Goal: Use online tool/utility: Utilize a website feature to perform a specific function

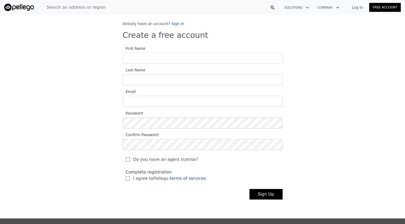
click at [186, 56] on input "First Name" at bounding box center [203, 58] width 160 height 11
type input "[PERSON_NAME]"
type input "[PERSON_NAME][EMAIL_ADDRESS][PERSON_NAME][DOMAIN_NAME]"
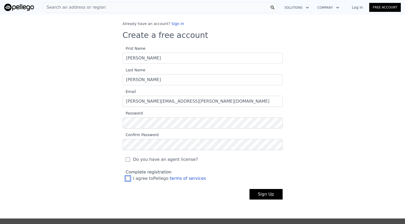
click at [128, 178] on input "I agree to Pellego terms of services" at bounding box center [128, 178] width 4 height 4
checkbox input "true"
click at [128, 160] on input "Do you have an agent license?" at bounding box center [128, 159] width 4 height 4
checkbox input "true"
click at [276, 195] on button "Sign Up" at bounding box center [266, 194] width 33 height 11
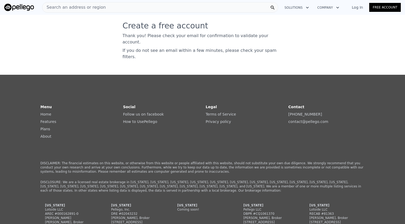
click at [385, 8] on link "Free Account" at bounding box center [385, 7] width 32 height 9
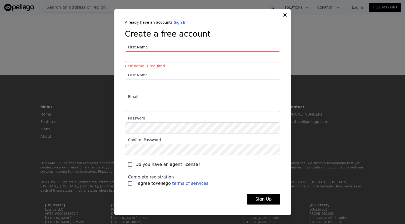
click at [284, 18] on div "Already have an account? Sign In Create a free account First Name First name is…" at bounding box center [202, 112] width 177 height 206
click at [282, 13] on div "Already have an account? Sign In Create a free account First Name First name is…" at bounding box center [202, 112] width 177 height 206
click at [283, 13] on icon at bounding box center [285, 14] width 5 height 5
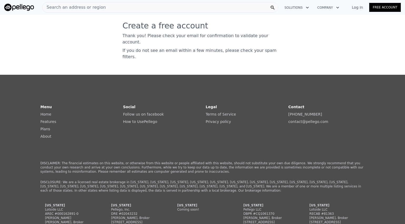
click at [359, 7] on link "Log In" at bounding box center [358, 7] width 24 height 5
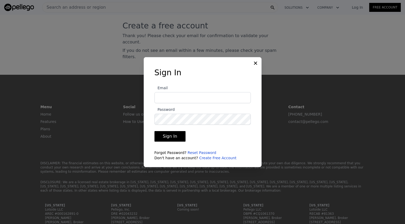
type input "[PERSON_NAME][EMAIL_ADDRESS][PERSON_NAME][DOMAIN_NAME]"
click at [171, 139] on button "Sign In" at bounding box center [170, 136] width 31 height 11
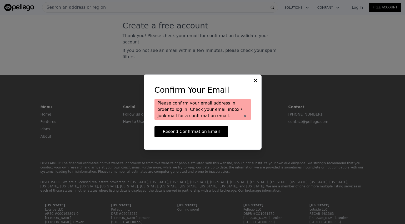
click at [255, 81] on icon at bounding box center [255, 80] width 5 height 5
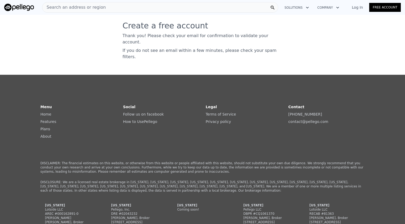
click at [357, 8] on link "Log In" at bounding box center [358, 7] width 24 height 5
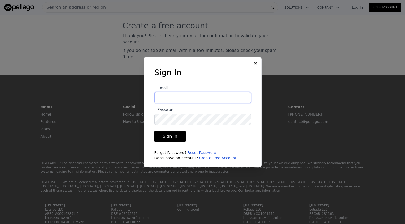
type input "[PERSON_NAME][EMAIL_ADDRESS][PERSON_NAME][DOMAIN_NAME]"
click at [174, 136] on button "Sign In" at bounding box center [170, 136] width 31 height 11
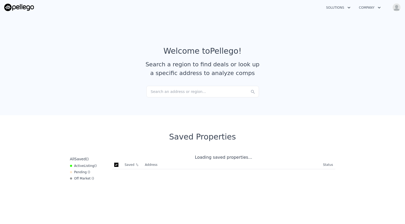
checkbox input "true"
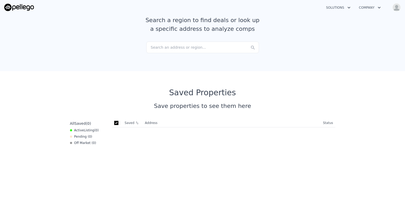
scroll to position [45, 0]
click at [164, 48] on div "Search an address or region..." at bounding box center [202, 47] width 113 height 12
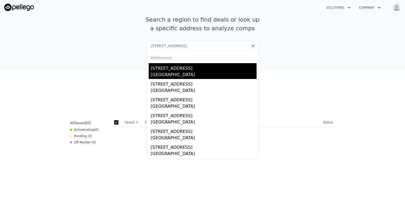
type input "[STREET_ADDRESS]"
click at [174, 67] on div "[STREET_ADDRESS]" at bounding box center [204, 67] width 106 height 8
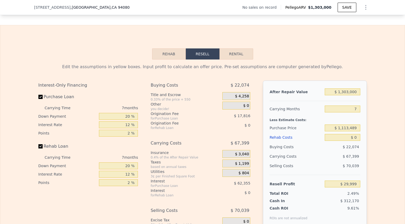
scroll to position [705, 0]
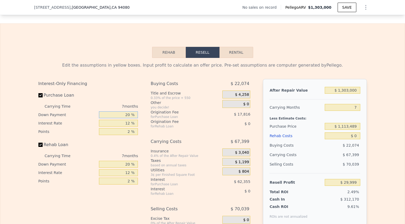
drag, startPoint x: 130, startPoint y: 115, endPoint x: 119, endPoint y: 113, distance: 11.2
click at [119, 113] on input "20 %" at bounding box center [118, 114] width 39 height 7
type input "1 %"
type input "$ 10,956"
type input "10 %"
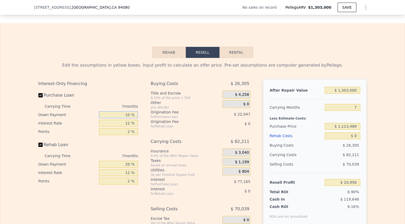
type input "$ 19,981"
type input "10 %"
drag, startPoint x: 130, startPoint y: 124, endPoint x: 119, endPoint y: 123, distance: 10.9
click at [119, 123] on input "12 %" at bounding box center [118, 123] width 39 height 7
type input "1 %"
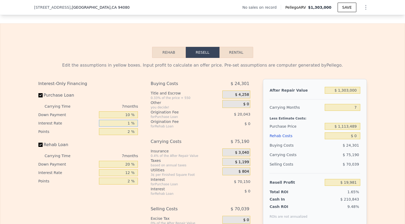
type input "$ 84,283"
type input "10 %"
type input "$ 31,671"
type input "10 %"
drag, startPoint x: 131, startPoint y: 132, endPoint x: 125, endPoint y: 132, distance: 6.1
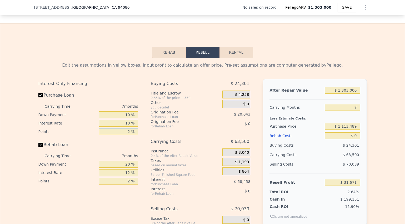
click at [125, 132] on input "2 %" at bounding box center [118, 131] width 39 height 7
type input "1 %"
type input "$ 41,693"
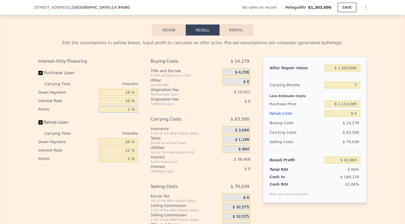
scroll to position [727, 0]
type input "1 %"
drag, startPoint x: 130, startPoint y: 142, endPoint x: 120, endPoint y: 141, distance: 10.9
click at [120, 141] on input "20 %" at bounding box center [118, 141] width 39 height 7
type input "0 %"
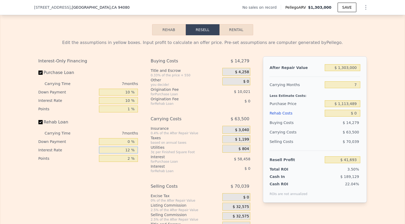
drag, startPoint x: 130, startPoint y: 151, endPoint x: 119, endPoint y: 151, distance: 11.1
click at [119, 151] on input "12 %" at bounding box center [118, 150] width 39 height 7
type input "10 %"
drag, startPoint x: 131, startPoint y: 159, endPoint x: 120, endPoint y: 159, distance: 11.1
click at [120, 159] on input "2 %" at bounding box center [118, 158] width 39 height 7
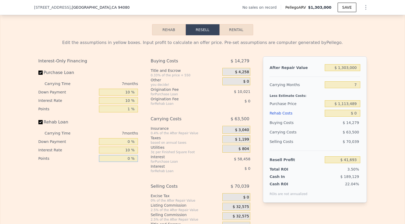
type input "0 %"
drag, startPoint x: 359, startPoint y: 67, endPoint x: 345, endPoint y: 66, distance: 13.7
click at [345, 66] on input "$ 1,303,000" at bounding box center [342, 67] width 35 height 7
type input "$ 135"
type input "-$ 1,188,649"
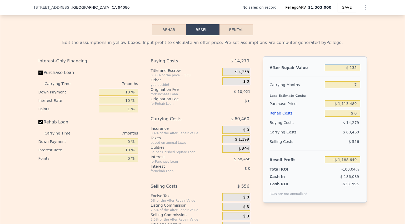
type input "$ 1,350"
type input "-$ 1,187,503"
type input "$ 13,500"
type input "-$ 1,176,031"
type input "$ 135,000"
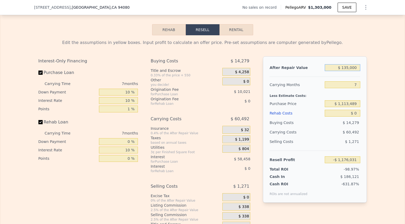
type input "-$ 1,061,293"
type input "$ 1,350,000"
type input "$ 86,076"
type input "$ 1,350,000"
drag, startPoint x: 358, startPoint y: 86, endPoint x: 355, endPoint y: 85, distance: 2.7
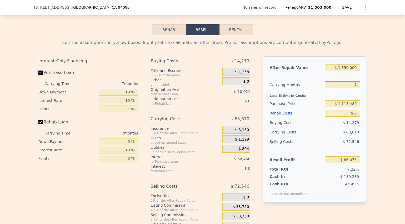
click at [355, 85] on input "7" at bounding box center [342, 84] width 35 height 7
type input "5"
type input "$ 1,303,000"
type input "$ 49,256"
type input "5"
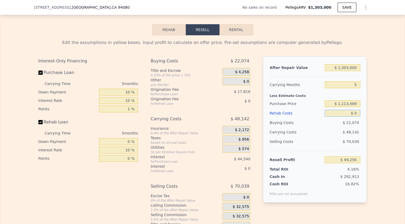
click at [360, 113] on input "$ 0" at bounding box center [342, 113] width 35 height 7
type input "$ 6"
type input "$ 49,250"
type input "$ 60"
type input "$ 49,195"
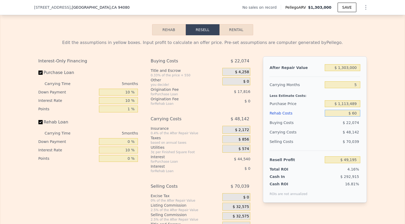
type input "$ 600"
type input "$ 48,621"
type input "$ 6,000"
type input "$ 42,920"
type input "$ 60,000"
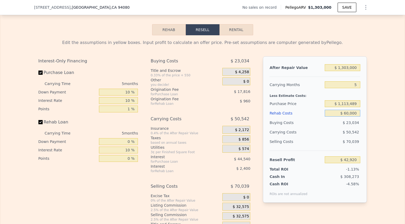
type input "-$ 14,104"
type input "$ 60,000"
drag, startPoint x: 358, startPoint y: 105, endPoint x: 340, endPoint y: 103, distance: 18.2
click at [340, 103] on input "$ 1,113,489" at bounding box center [342, 103] width 35 height 7
drag, startPoint x: 336, startPoint y: 103, endPoint x: 369, endPoint y: 104, distance: 33.5
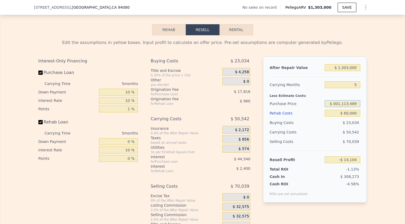
click at [369, 104] on div "Edit the assumptions in yellow boxes. Input profit to calculate an offer price.…" at bounding box center [202, 133] width 337 height 196
type input "$ 1,000,000"
type input "$ 106,119"
click at [402, 104] on div "Edit the assumptions in yellow boxes. Input profit to calculate an offer price.…" at bounding box center [202, 133] width 405 height 196
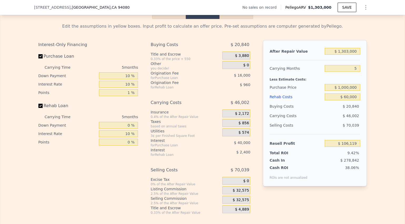
scroll to position [746, 0]
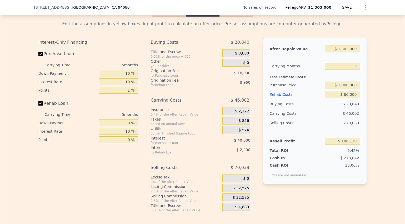
click at [236, 188] on span "$ 32,575" at bounding box center [241, 188] width 16 height 5
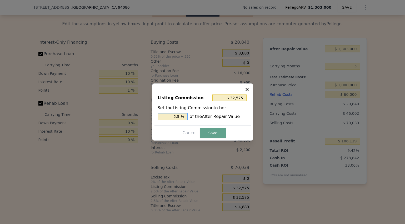
click at [180, 117] on input "2.5 %" at bounding box center [173, 116] width 30 height 7
drag, startPoint x: 180, startPoint y: 117, endPoint x: 167, endPoint y: 116, distance: 13.2
click at [167, 116] on input "2.5 %" at bounding box center [173, 116] width 30 height 7
type input "$ 13,030"
type input "1 %"
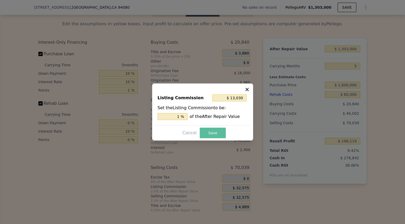
click at [211, 132] on button "Save" at bounding box center [213, 133] width 26 height 11
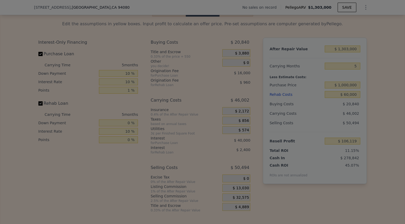
type input "$ 125,664"
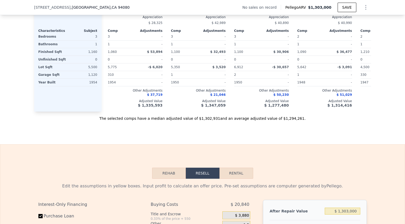
type input "7"
type input "$ 0"
type input "$ 29,999"
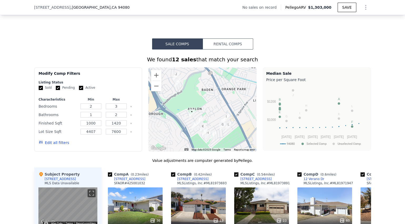
scroll to position [358, 0]
